Goal: Task Accomplishment & Management: Manage account settings

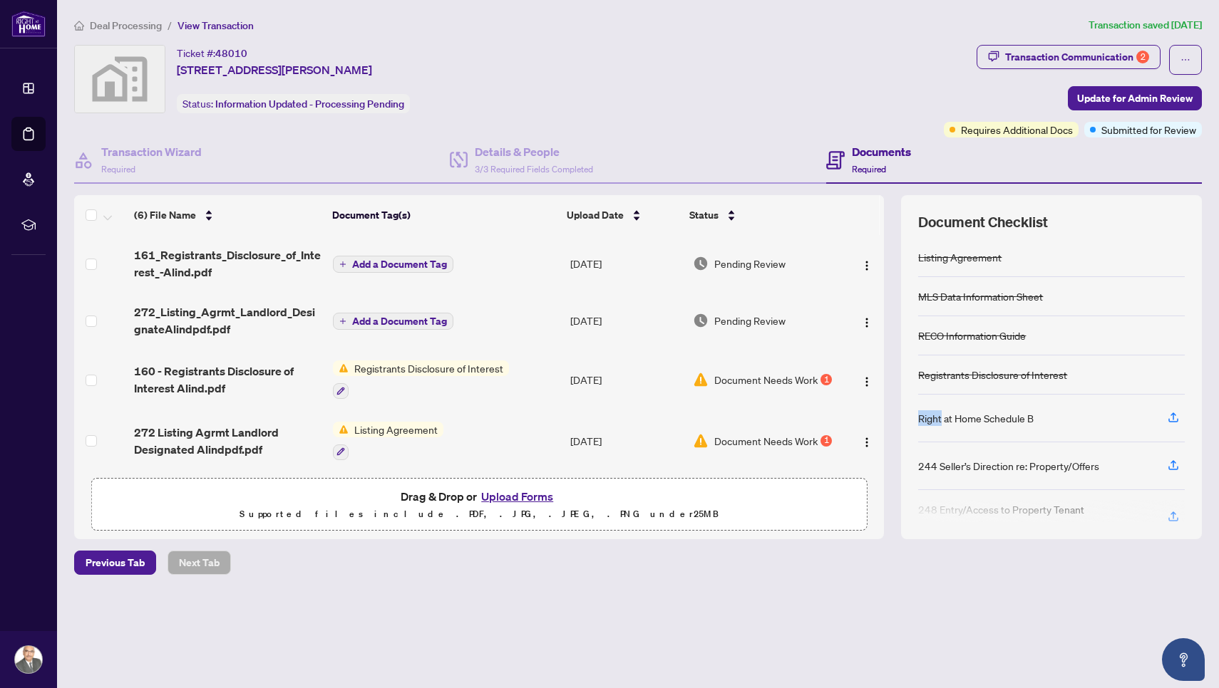
scroll to position [28, 0]
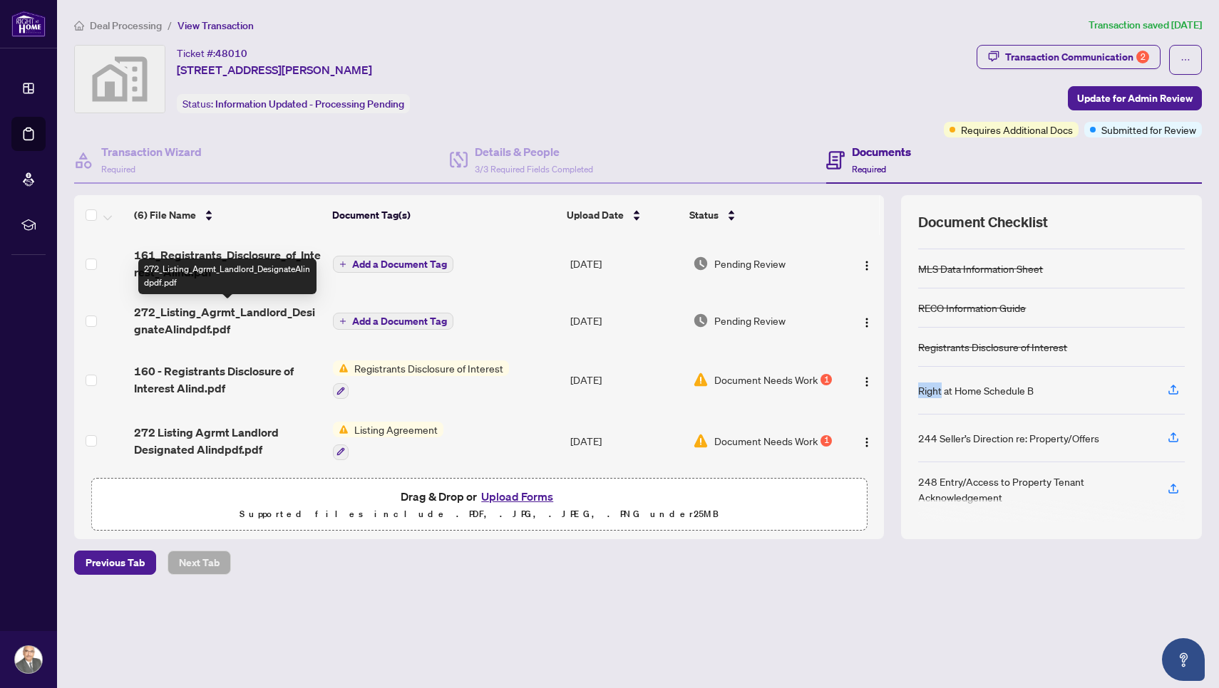
click at [253, 318] on span "272_Listing_Agrmt_Landlord_DesignateAlindpdf.pdf" at bounding box center [227, 321] width 187 height 34
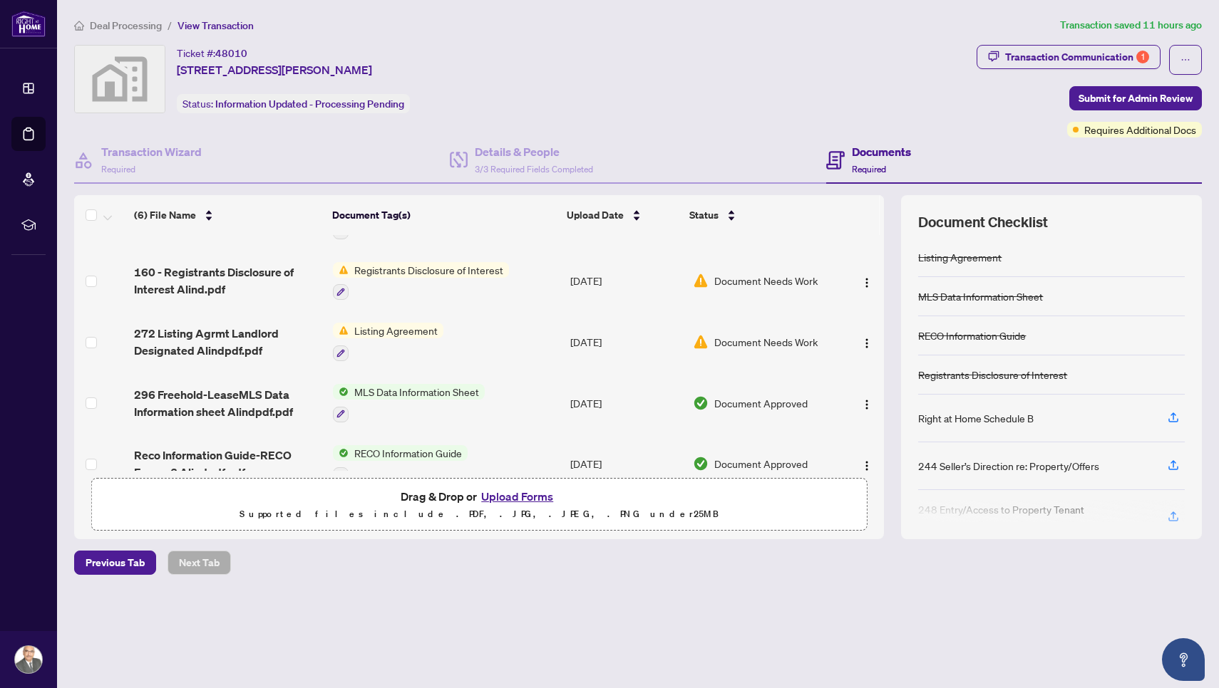
scroll to position [110, 0]
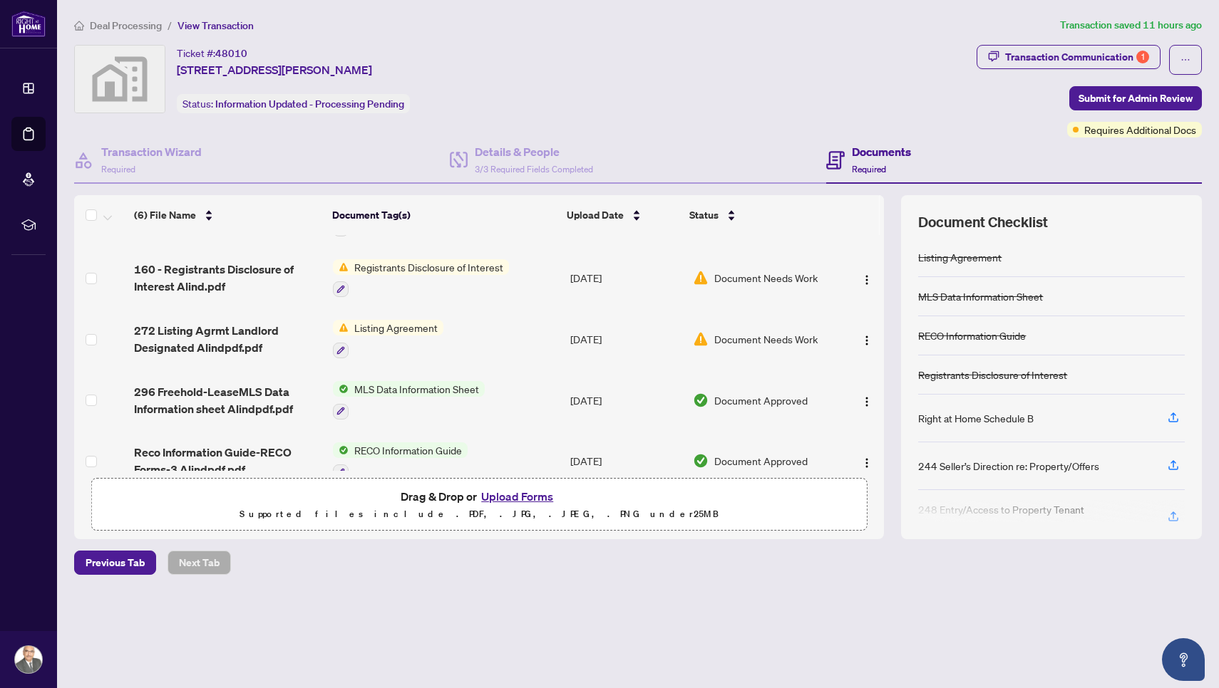
click at [730, 341] on span "Document Needs Work" at bounding box center [765, 339] width 103 height 16
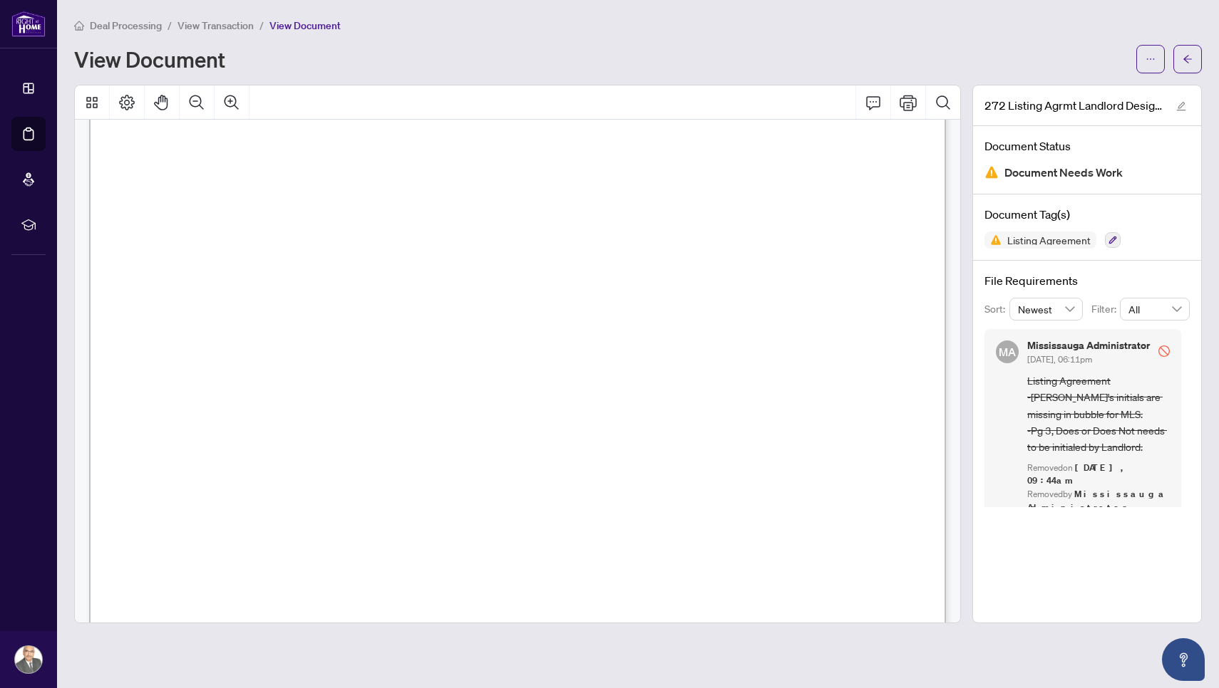
scroll to position [1866, 0]
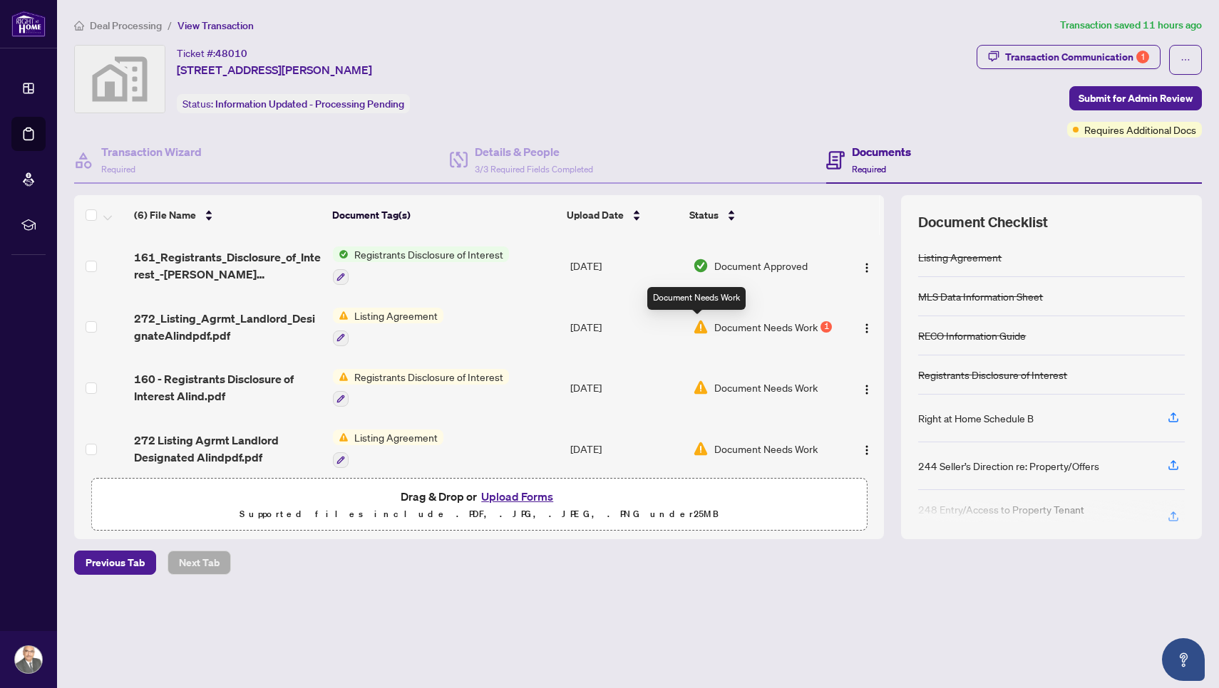
click at [698, 334] on img at bounding box center [701, 327] width 16 height 16
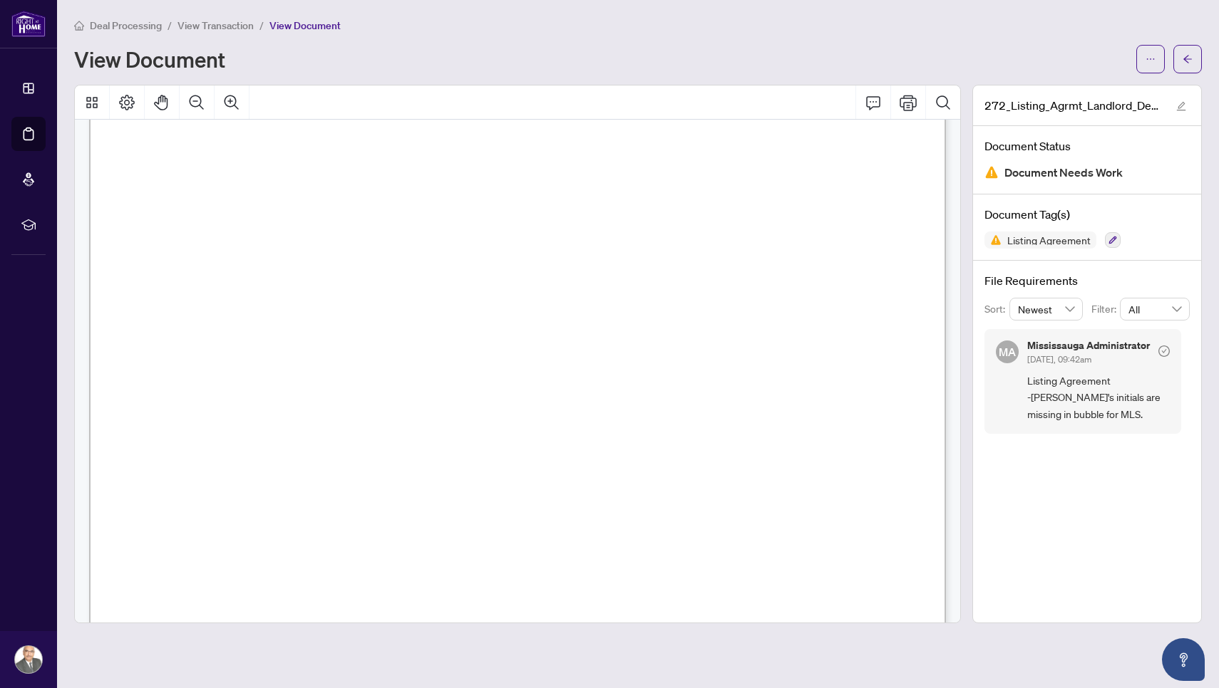
scroll to position [2725, 0]
